Goal: Check status: Check status

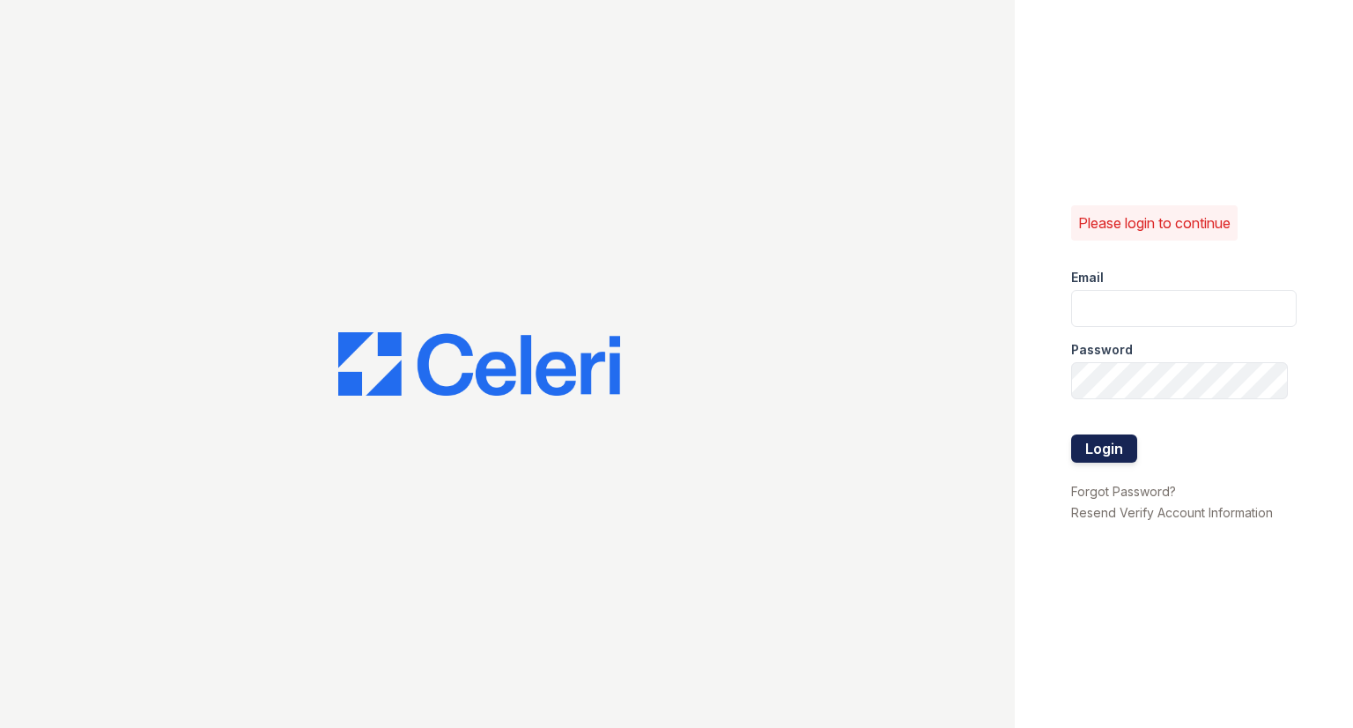
type input "fairwaysmgr@greystar.com"
click at [1098, 447] on button "Login" at bounding box center [1104, 448] width 66 height 28
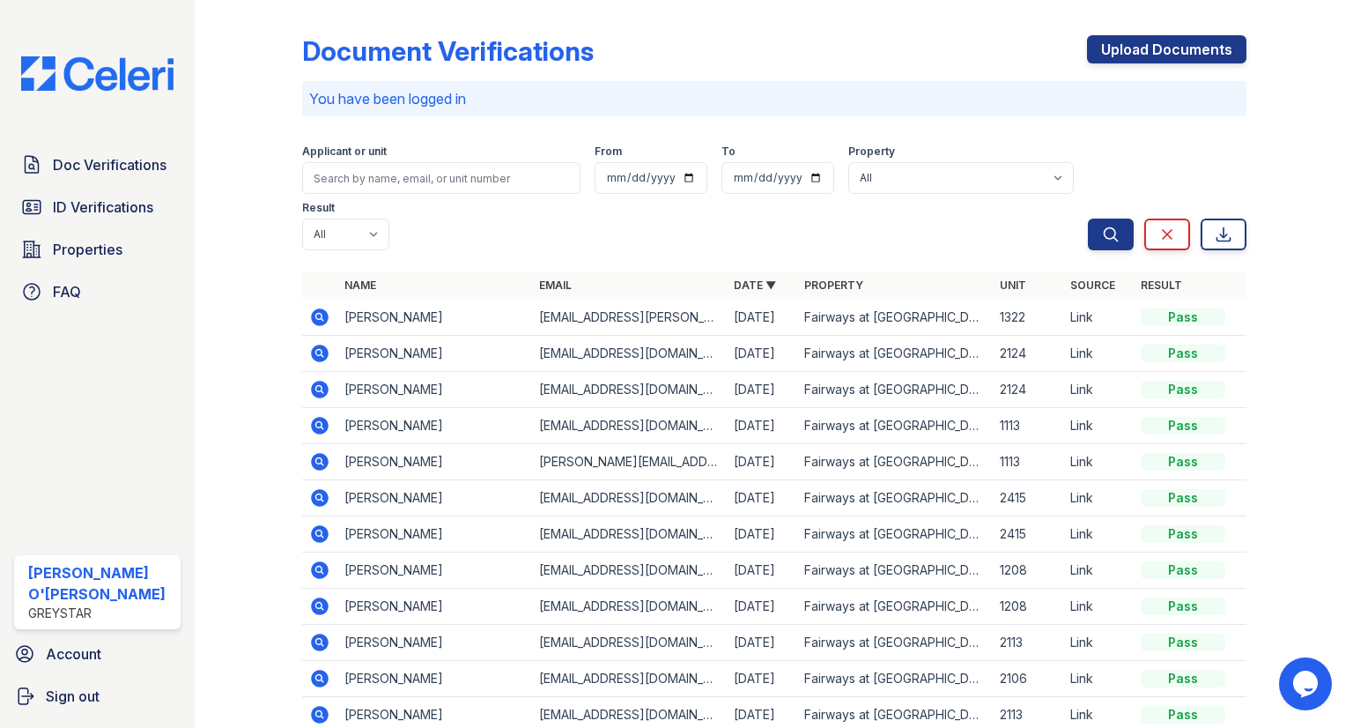
click at [315, 313] on icon at bounding box center [320, 317] width 18 height 18
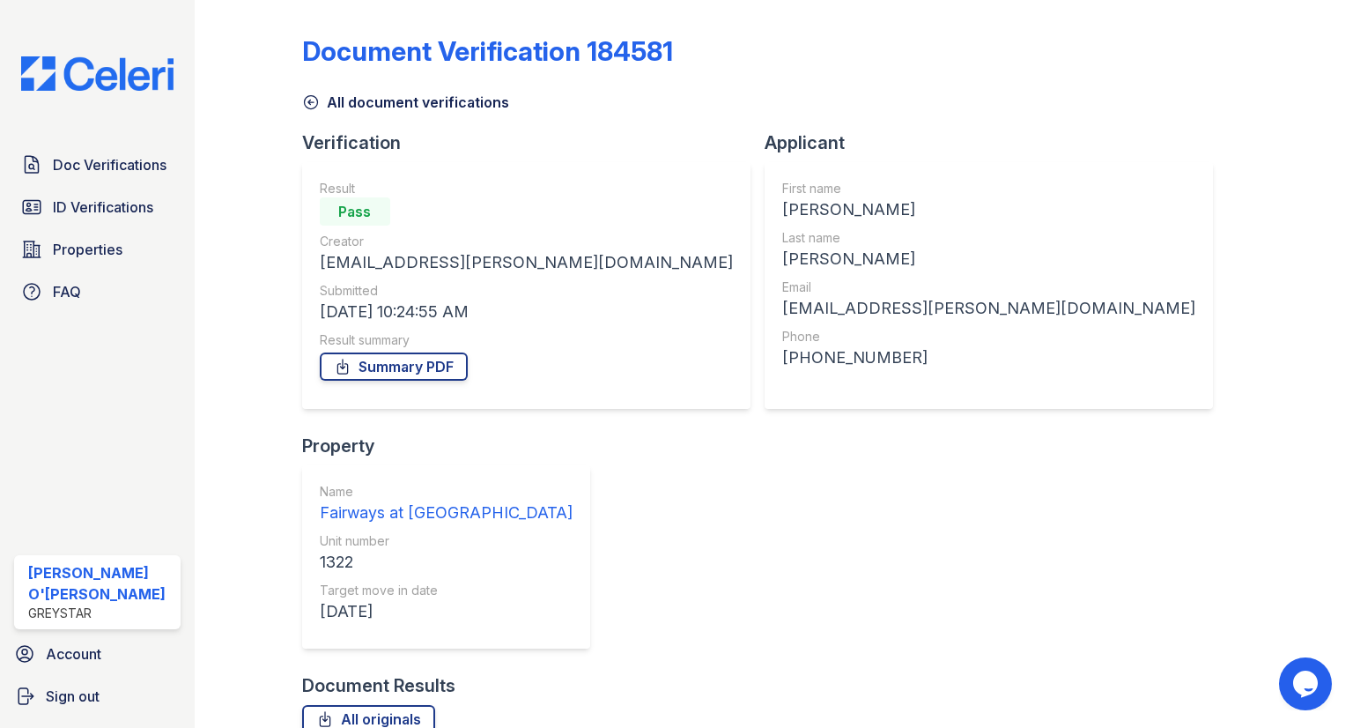
scroll to position [125, 0]
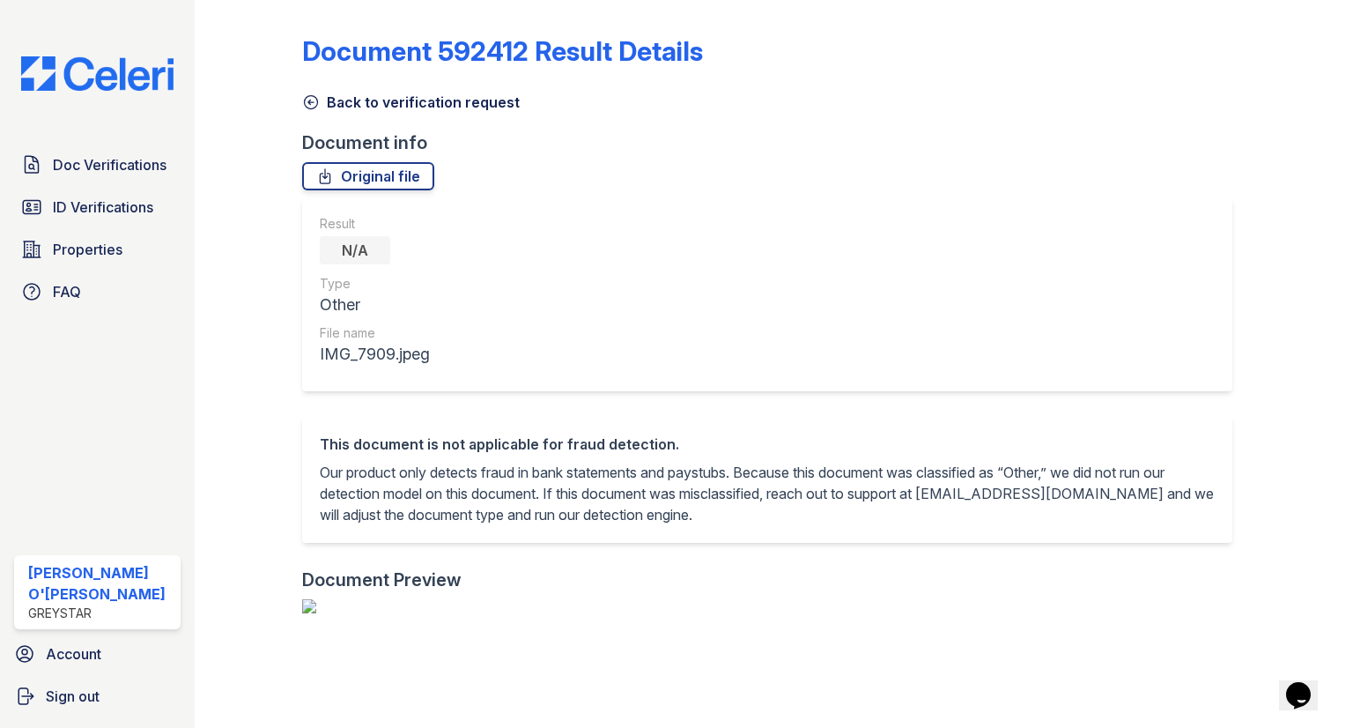
click at [307, 72] on div "Document 592412 Result Details" at bounding box center [774, 58] width 945 height 46
click at [310, 100] on icon at bounding box center [311, 102] width 18 height 18
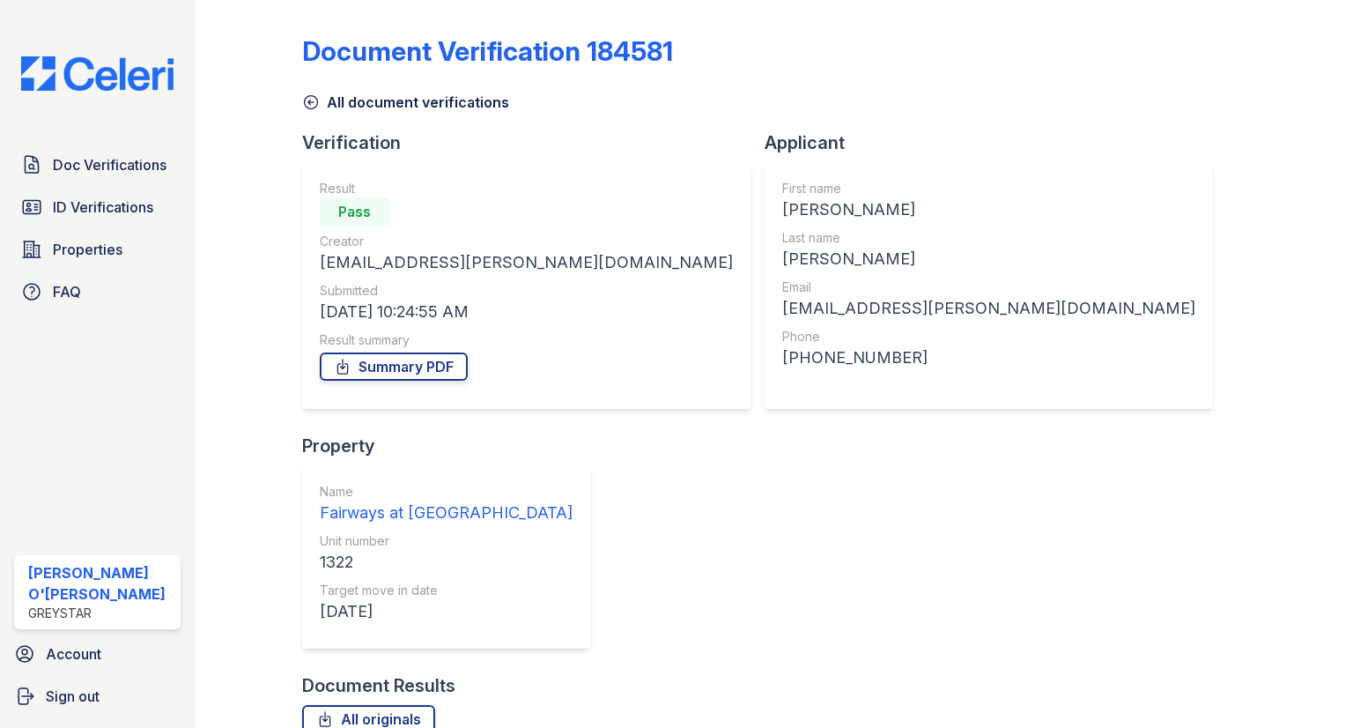
scroll to position [125, 0]
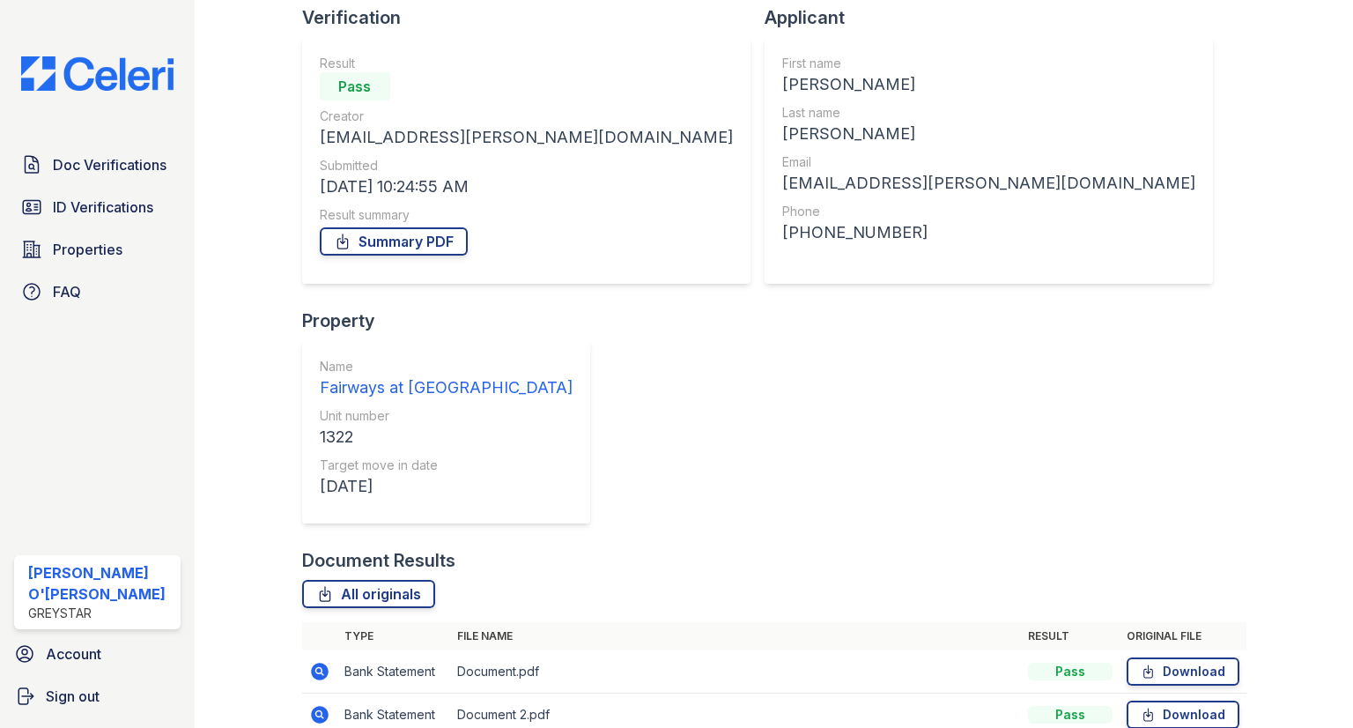
click at [315, 661] on icon at bounding box center [319, 671] width 21 height 21
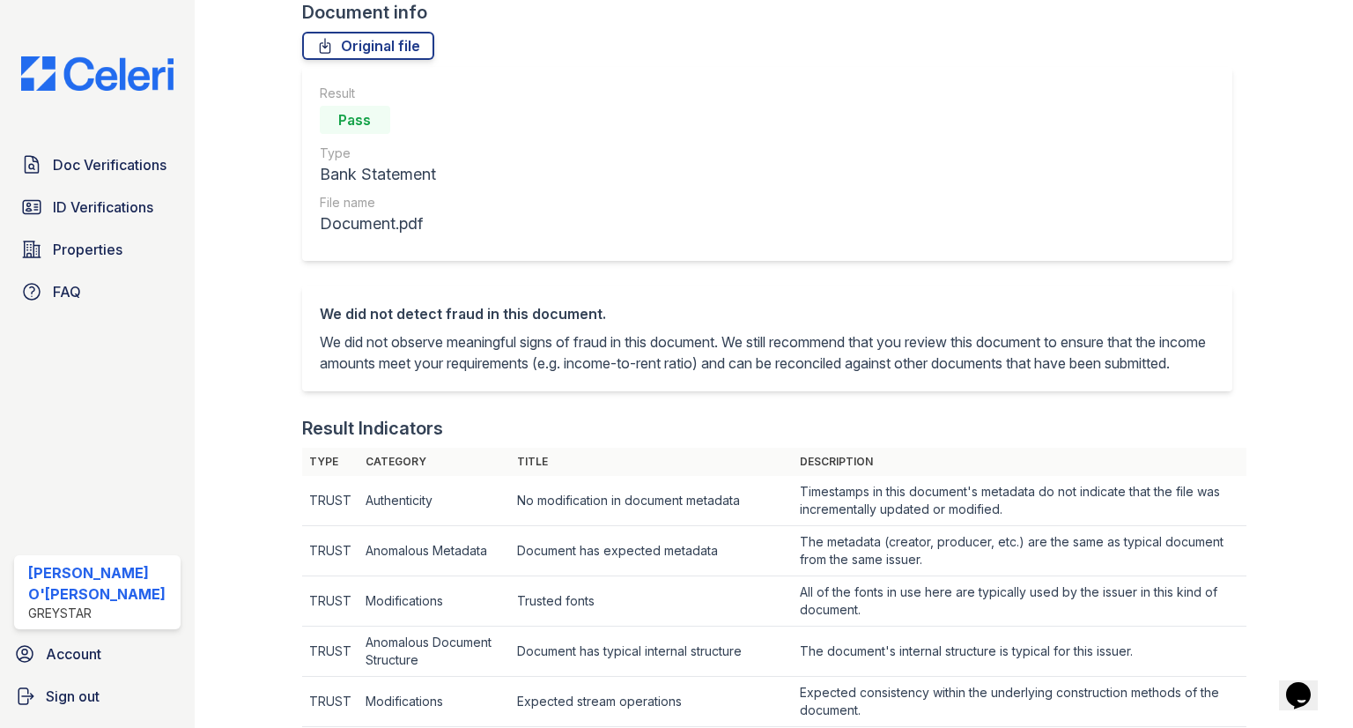
scroll to position [52, 0]
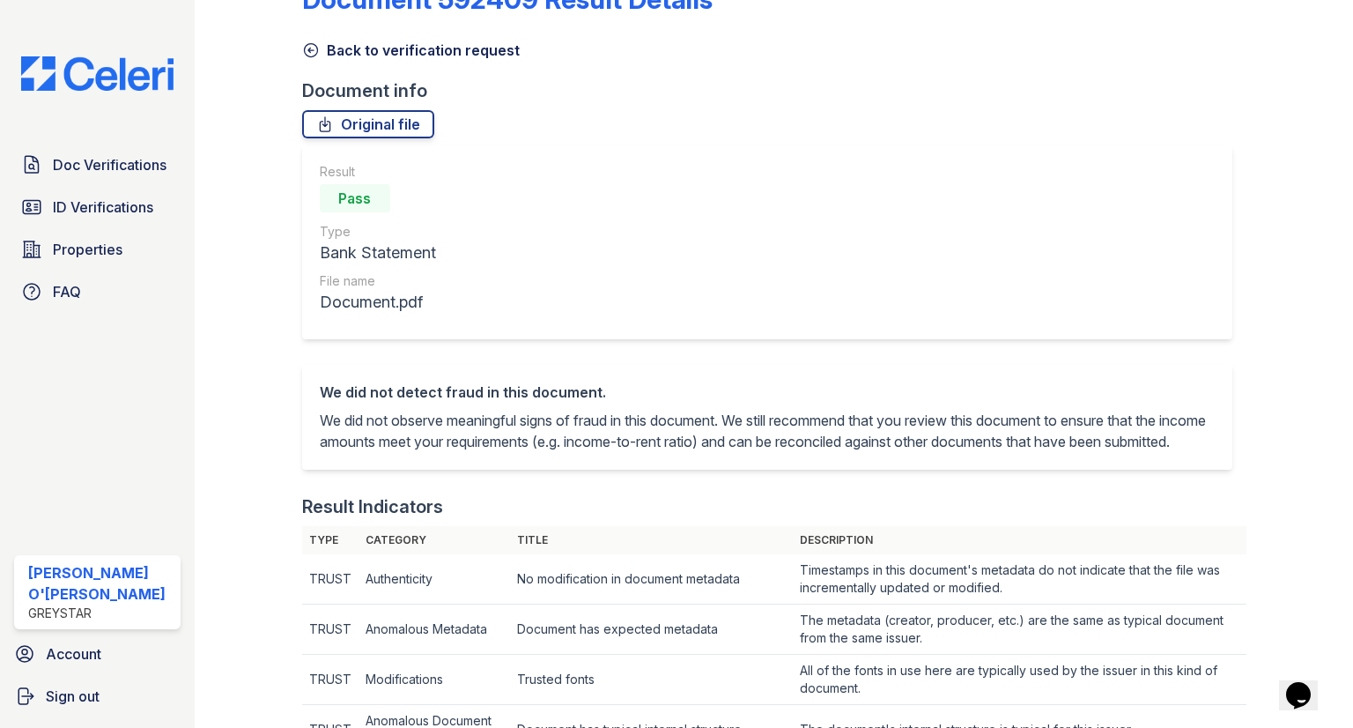
click at [308, 54] on icon at bounding box center [311, 50] width 18 height 18
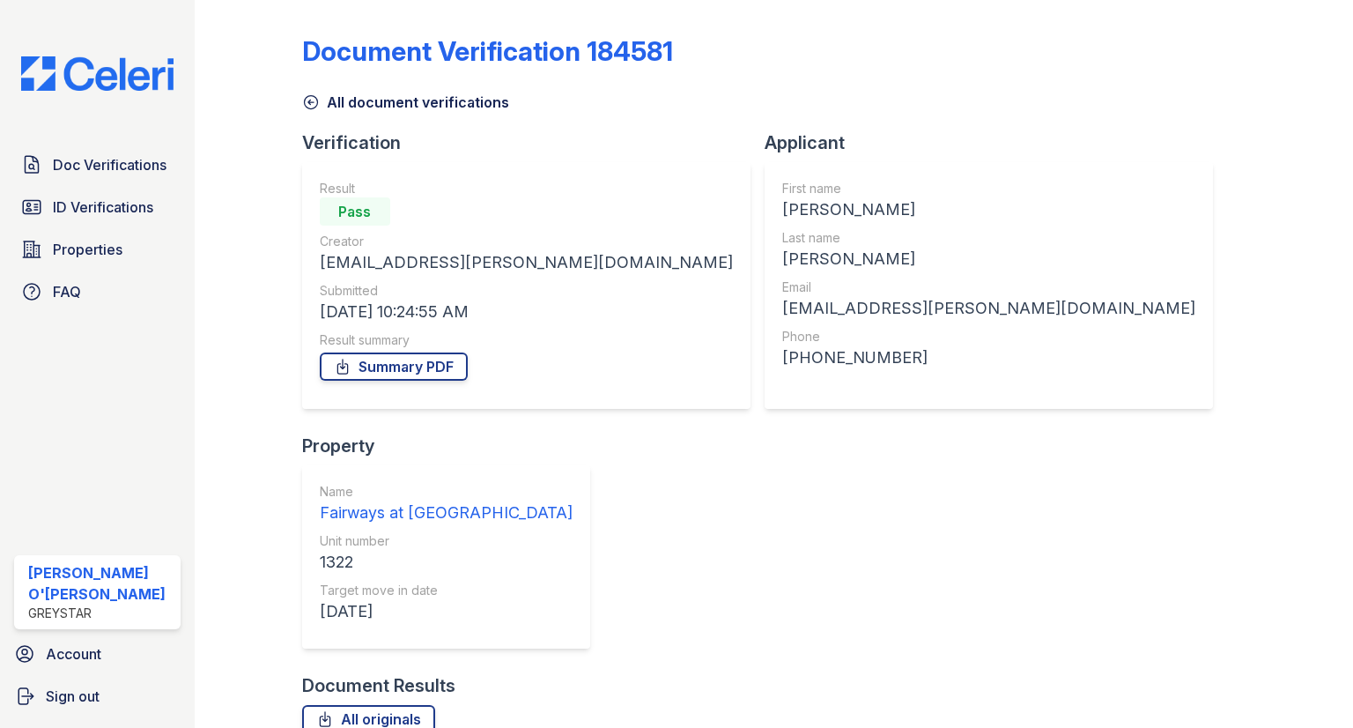
scroll to position [125, 0]
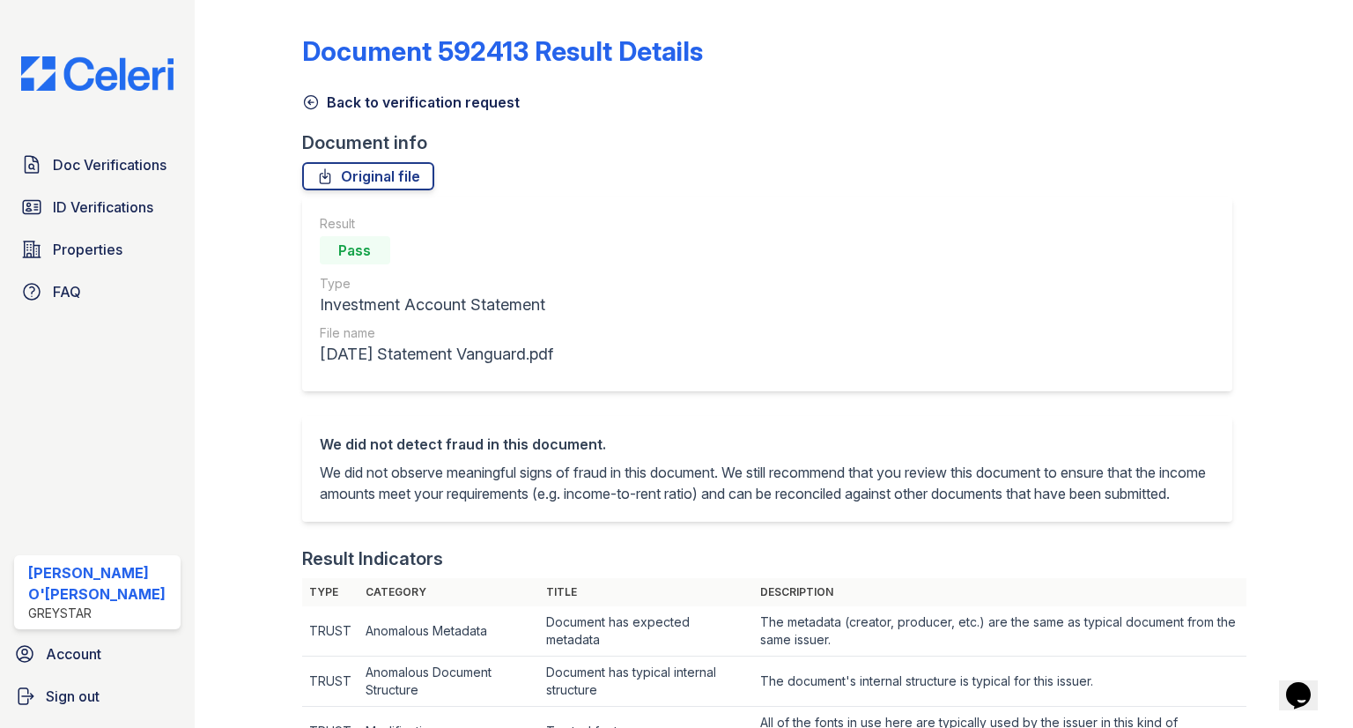
click at [310, 93] on link "Back to verification request" at bounding box center [411, 102] width 218 height 21
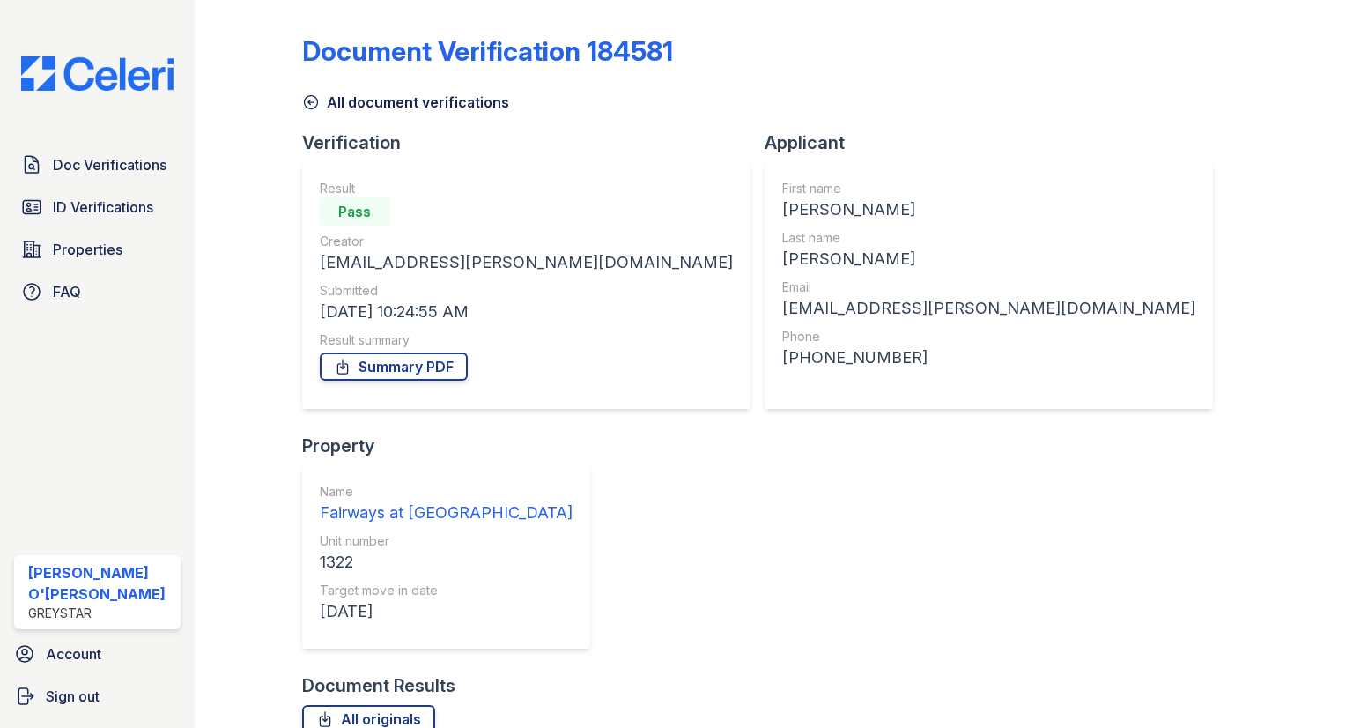
scroll to position [125, 0]
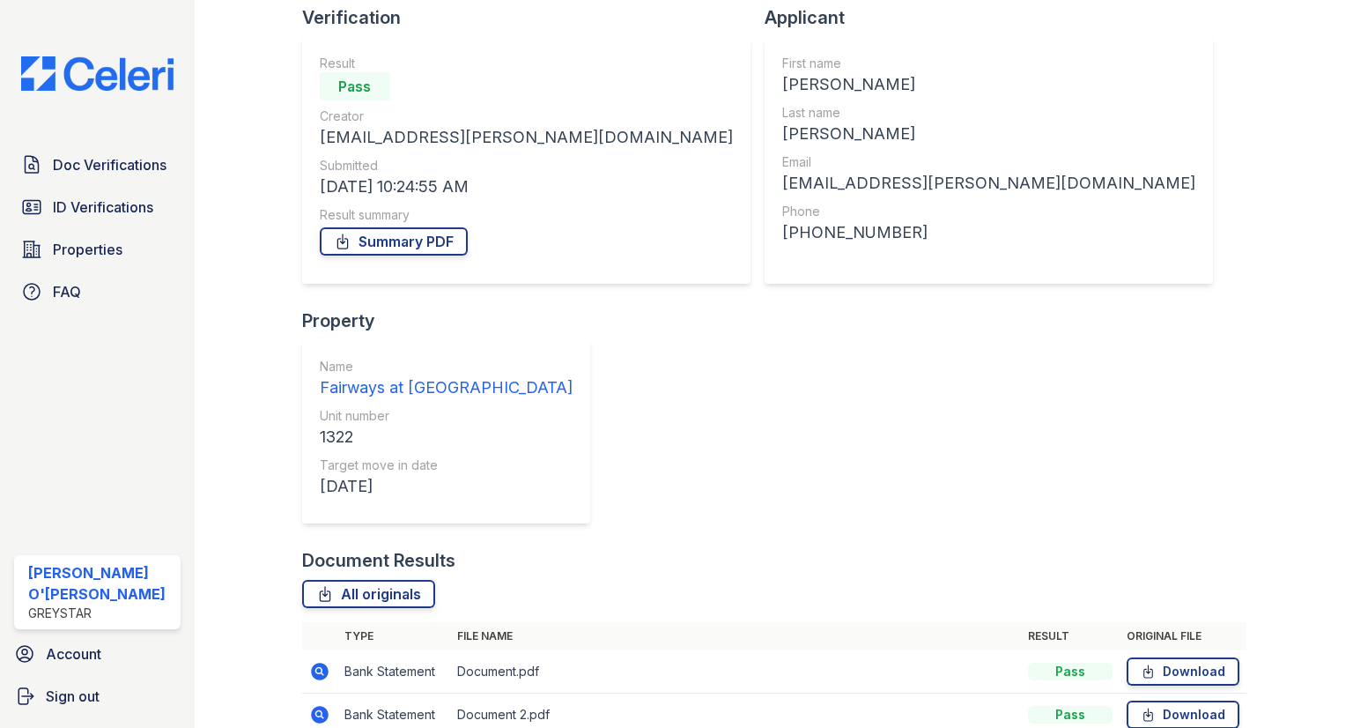
click at [320, 693] on td at bounding box center [319, 714] width 35 height 43
click at [322, 693] on td at bounding box center [319, 714] width 35 height 43
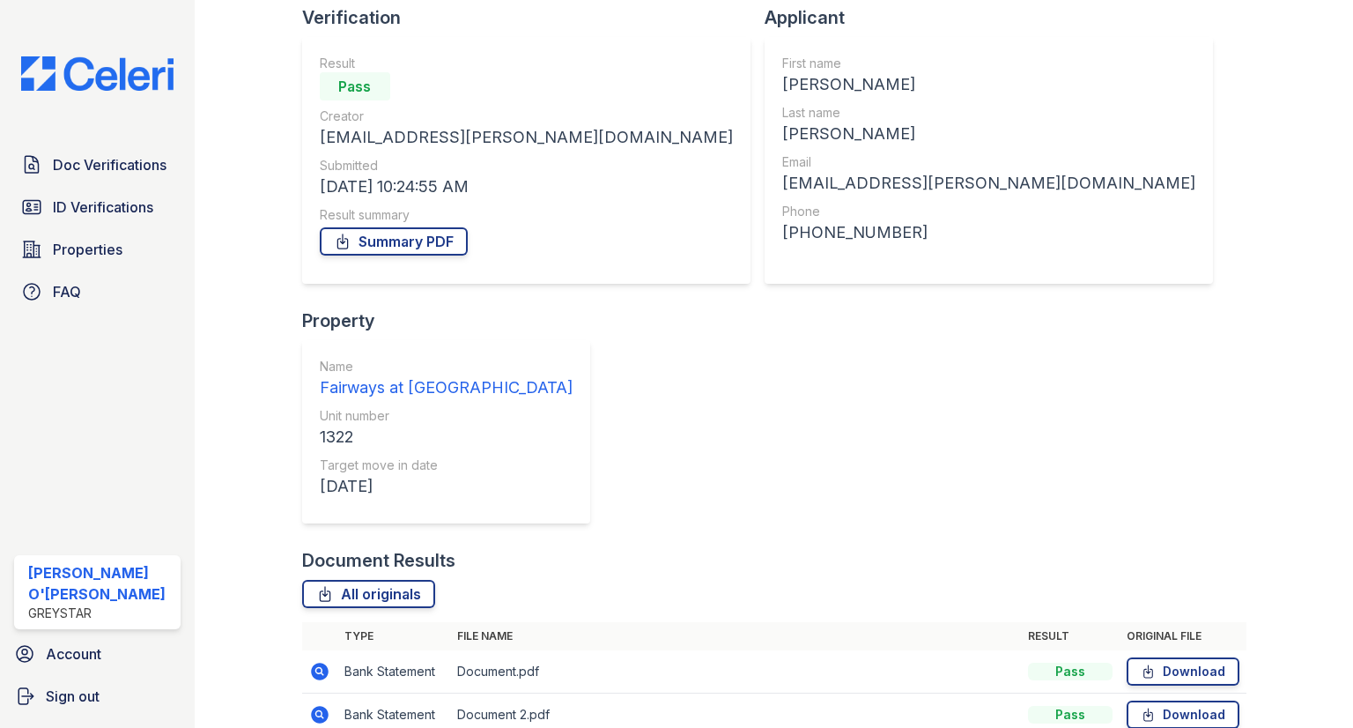
scroll to position [0, 0]
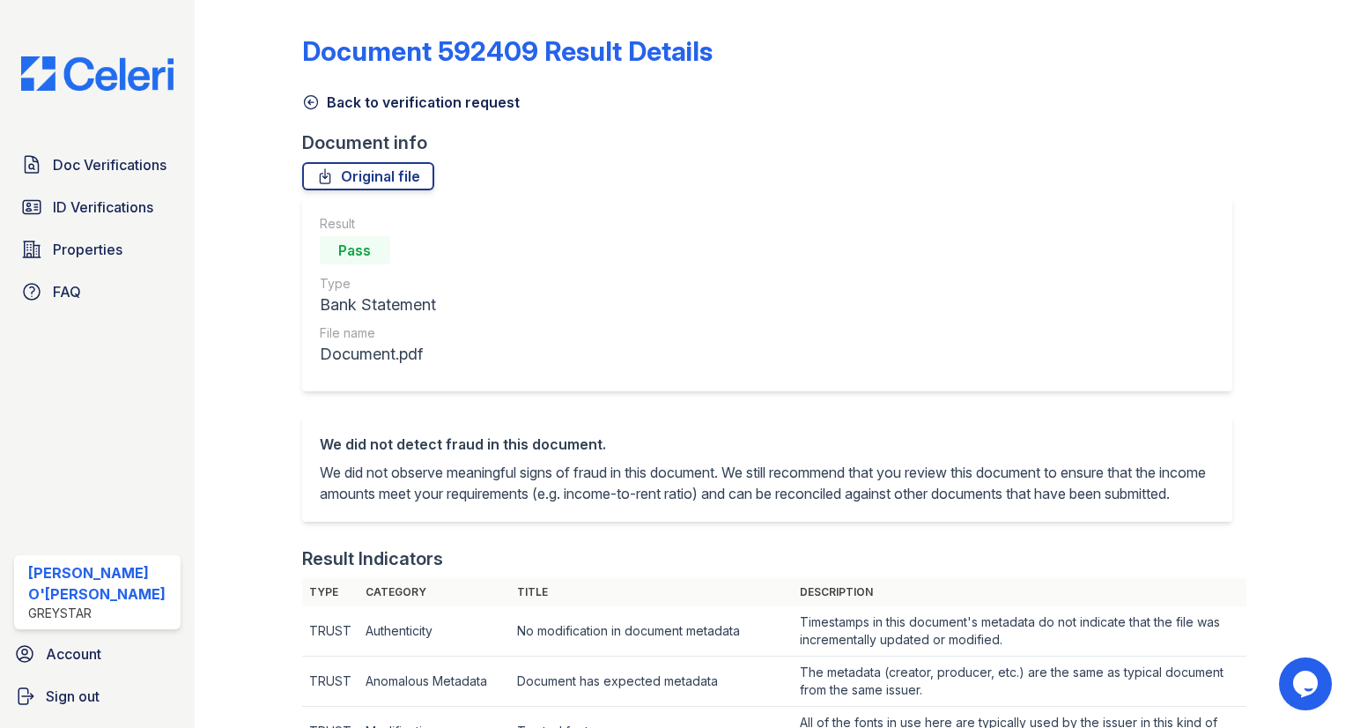
click at [307, 97] on icon at bounding box center [311, 102] width 18 height 18
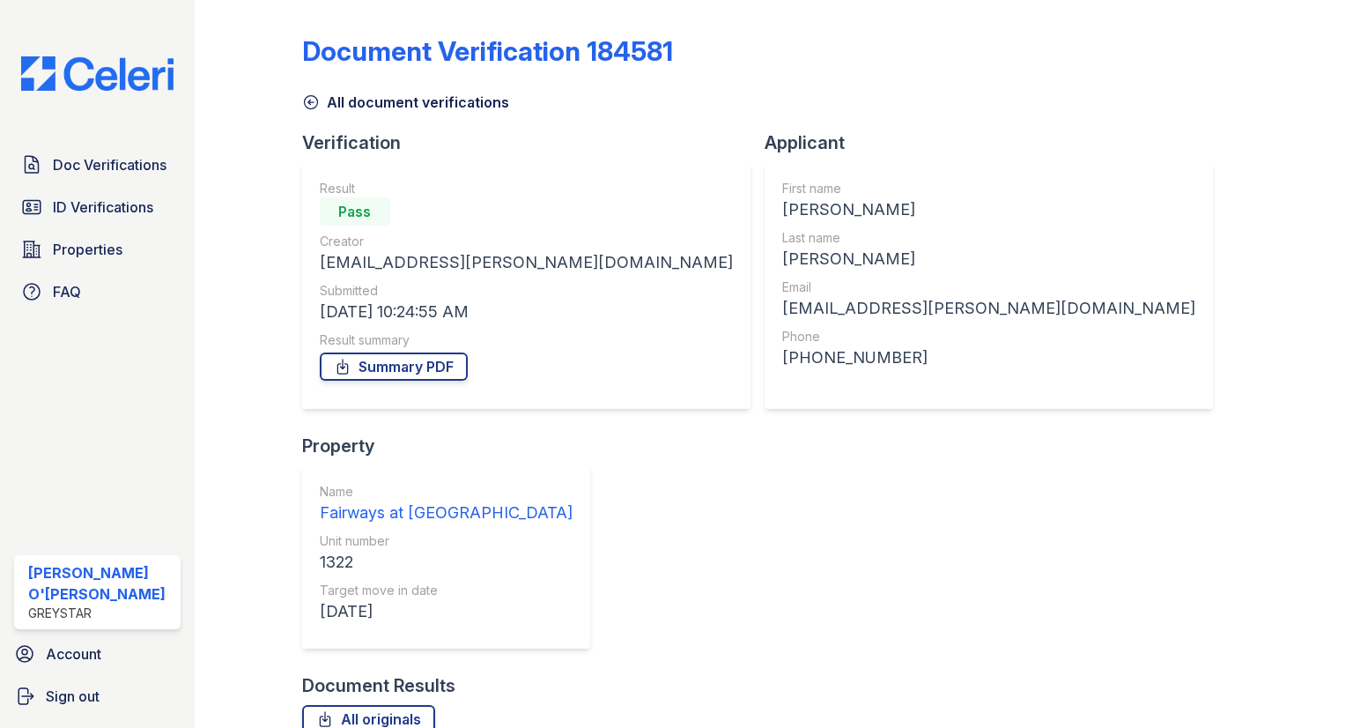
scroll to position [125, 0]
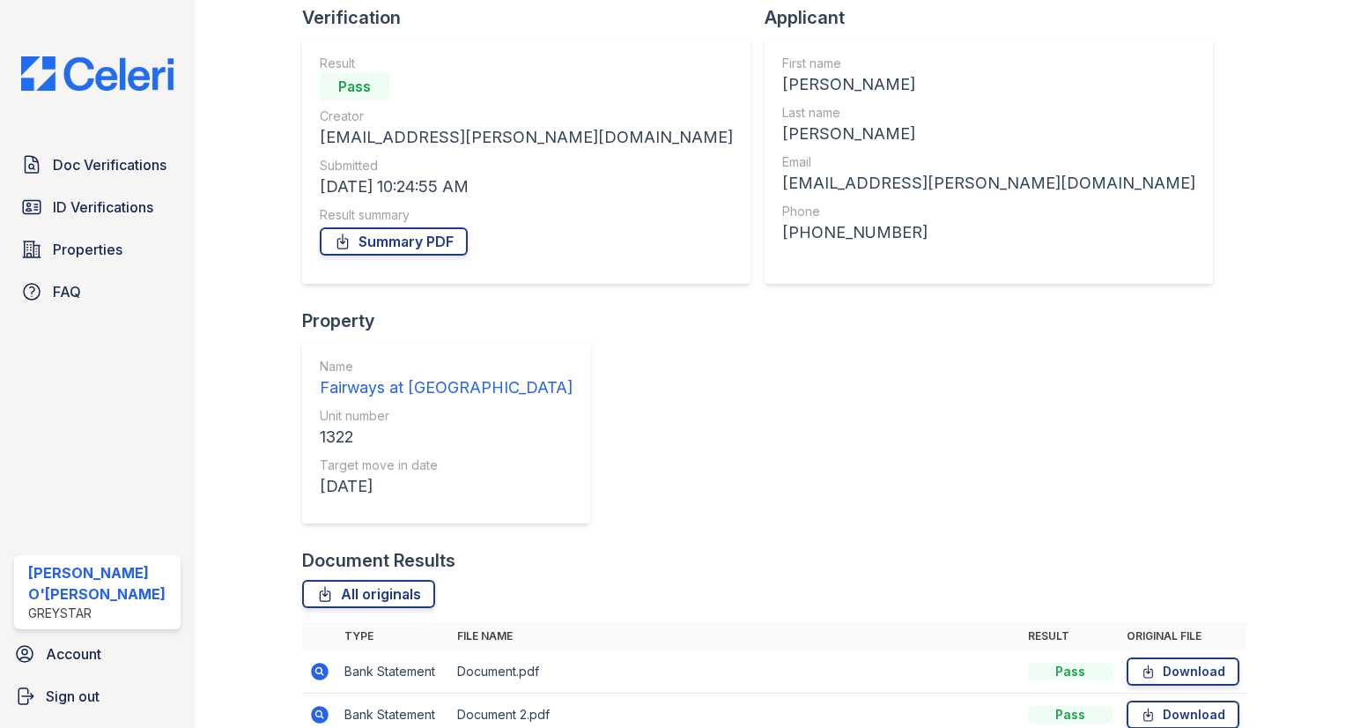
click at [321, 706] on icon at bounding box center [320, 715] width 18 height 18
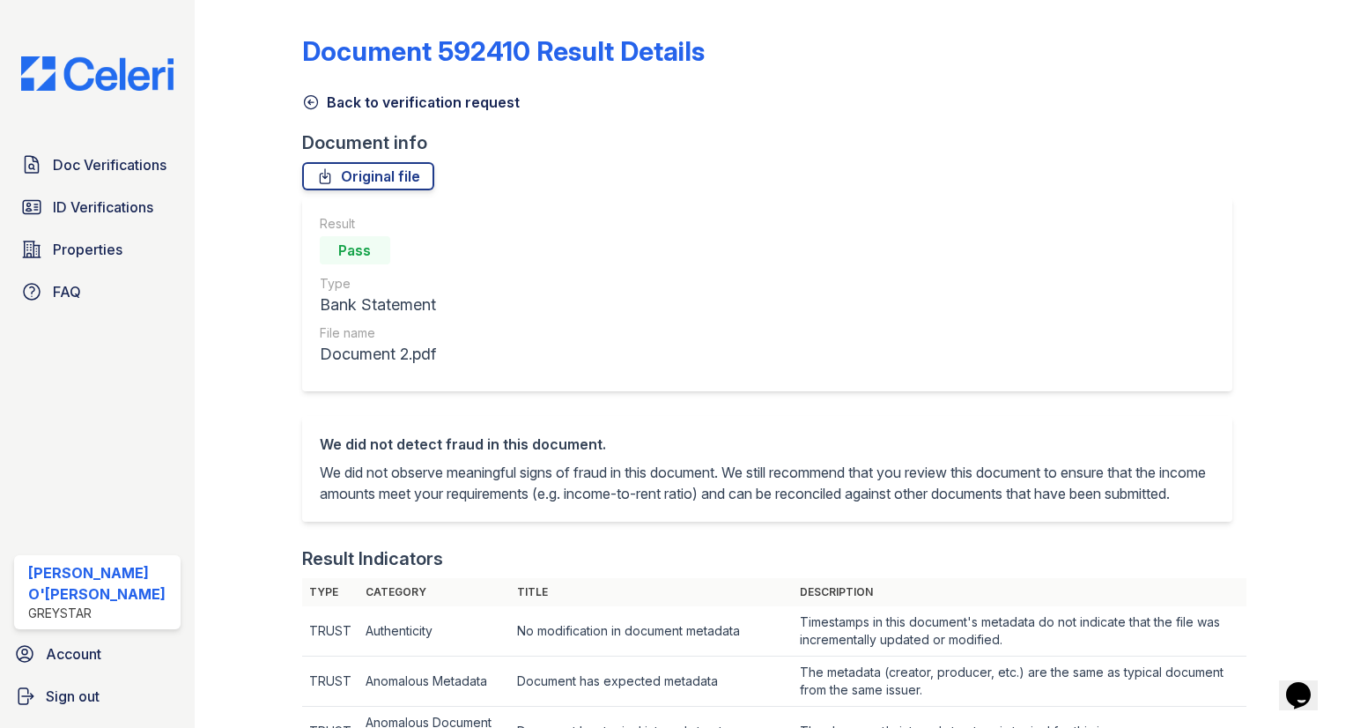
click at [308, 101] on icon at bounding box center [310, 102] width 13 height 13
